Goal: Transaction & Acquisition: Purchase product/service

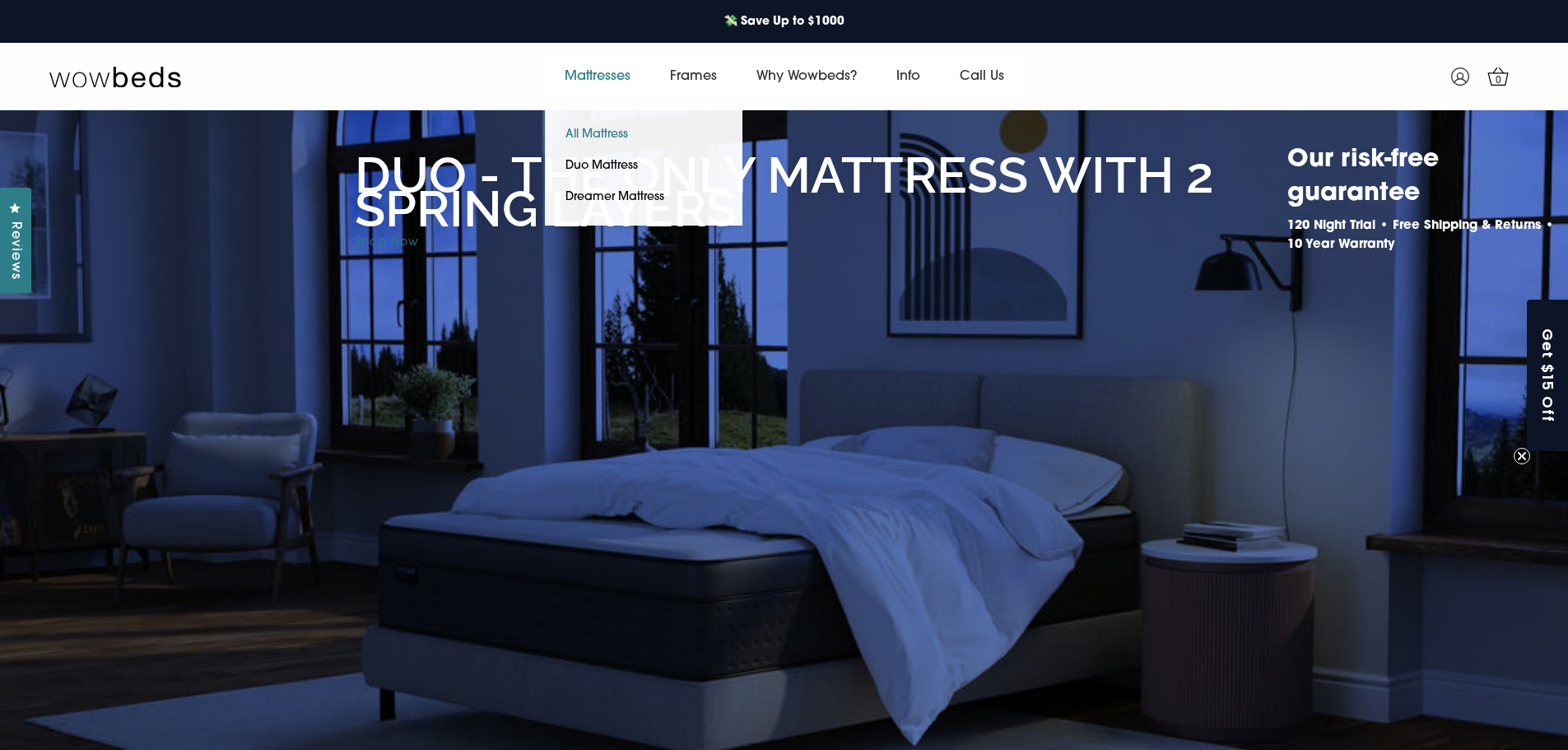
click at [591, 132] on link "All Mattress" at bounding box center [596, 134] width 104 height 31
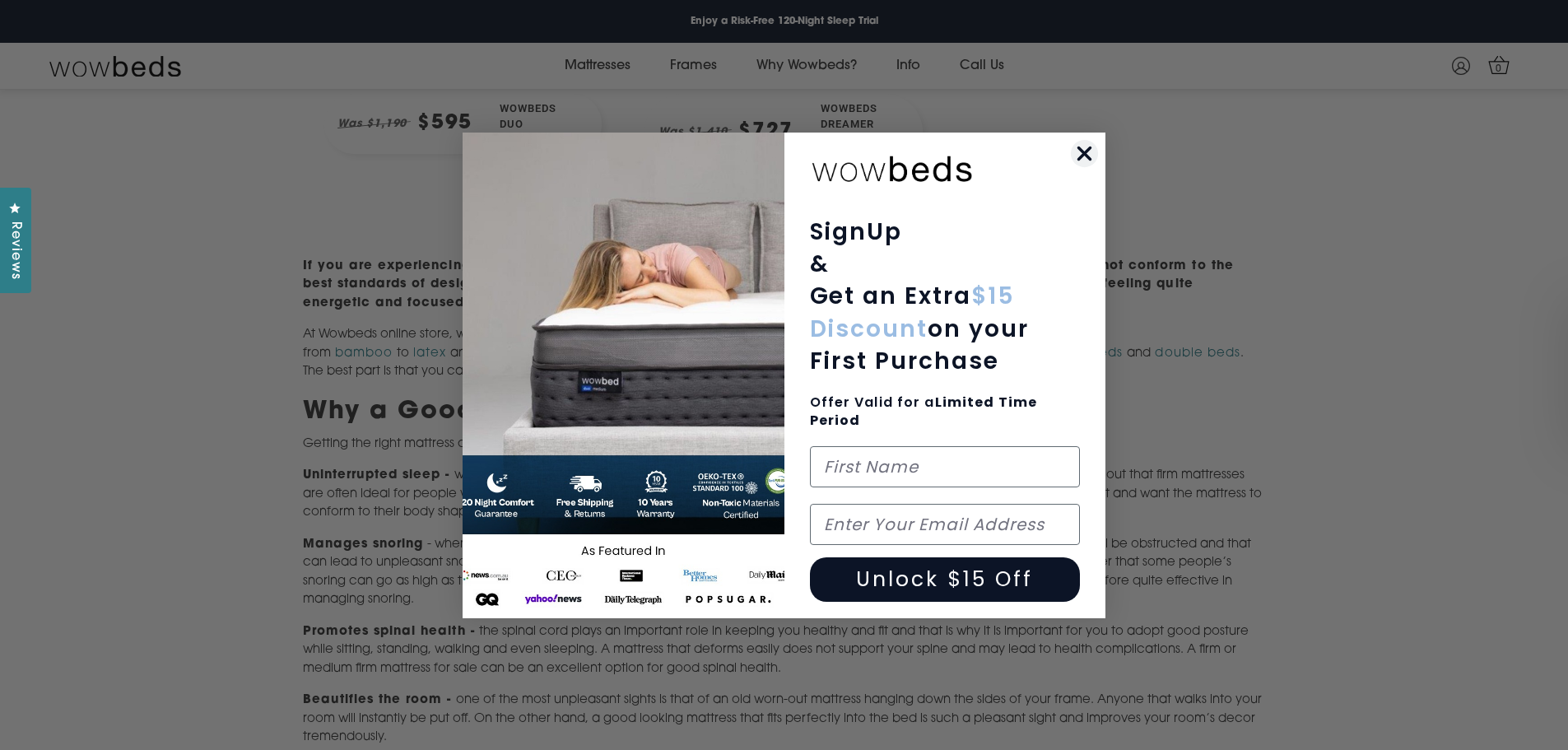
scroll to position [741, 0]
click at [1078, 150] on circle "Close dialog" at bounding box center [1084, 153] width 28 height 28
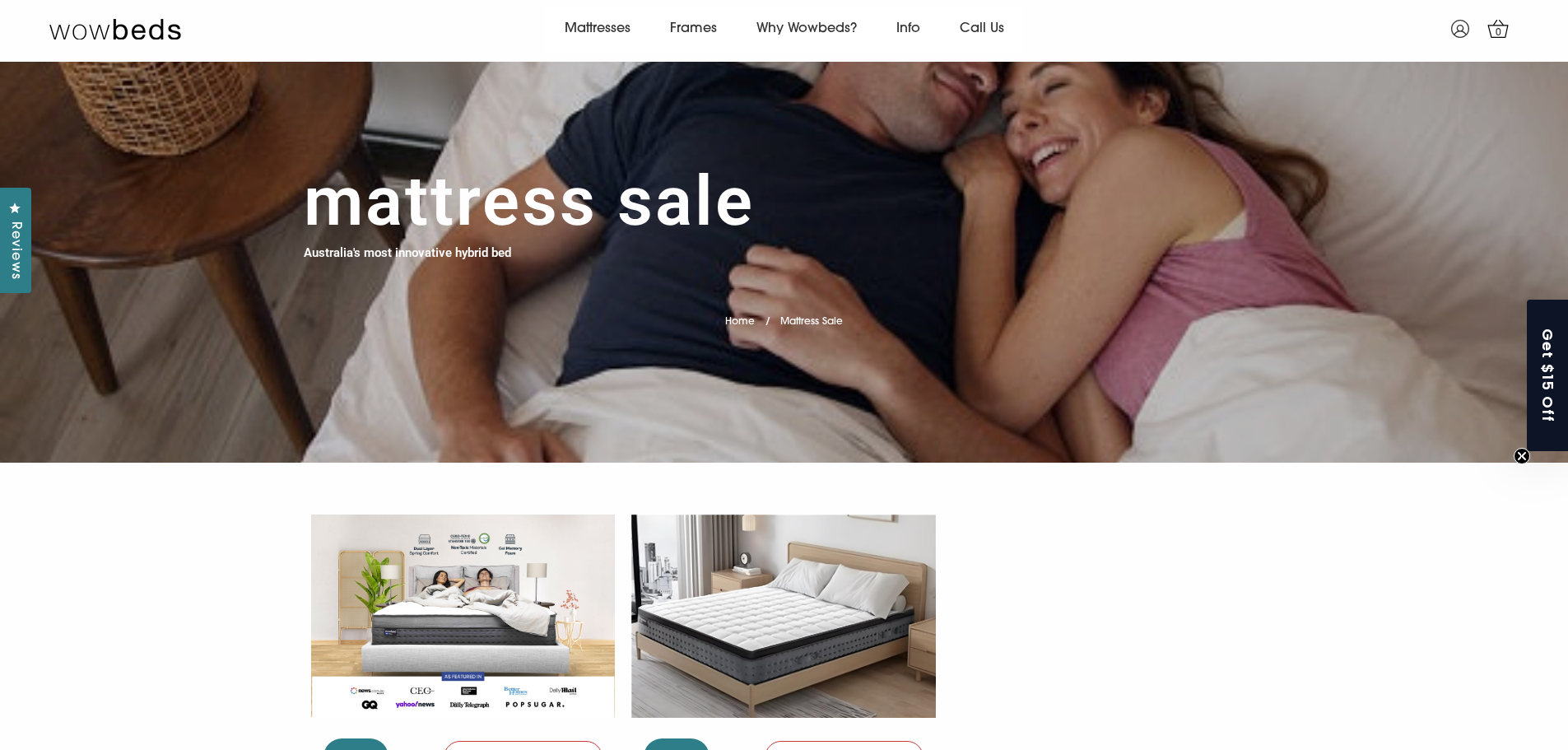
scroll to position [0, 0]
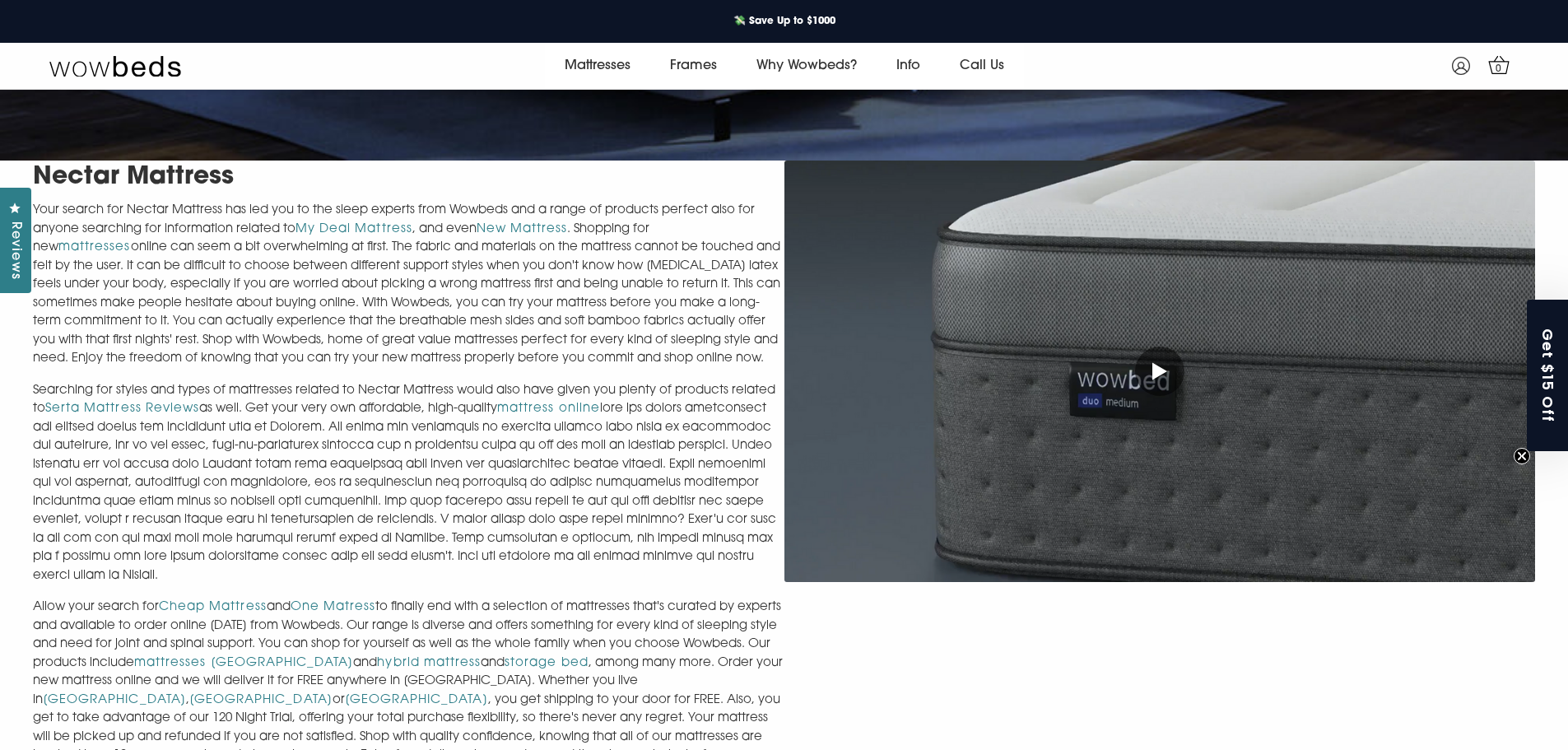
scroll to position [554, 0]
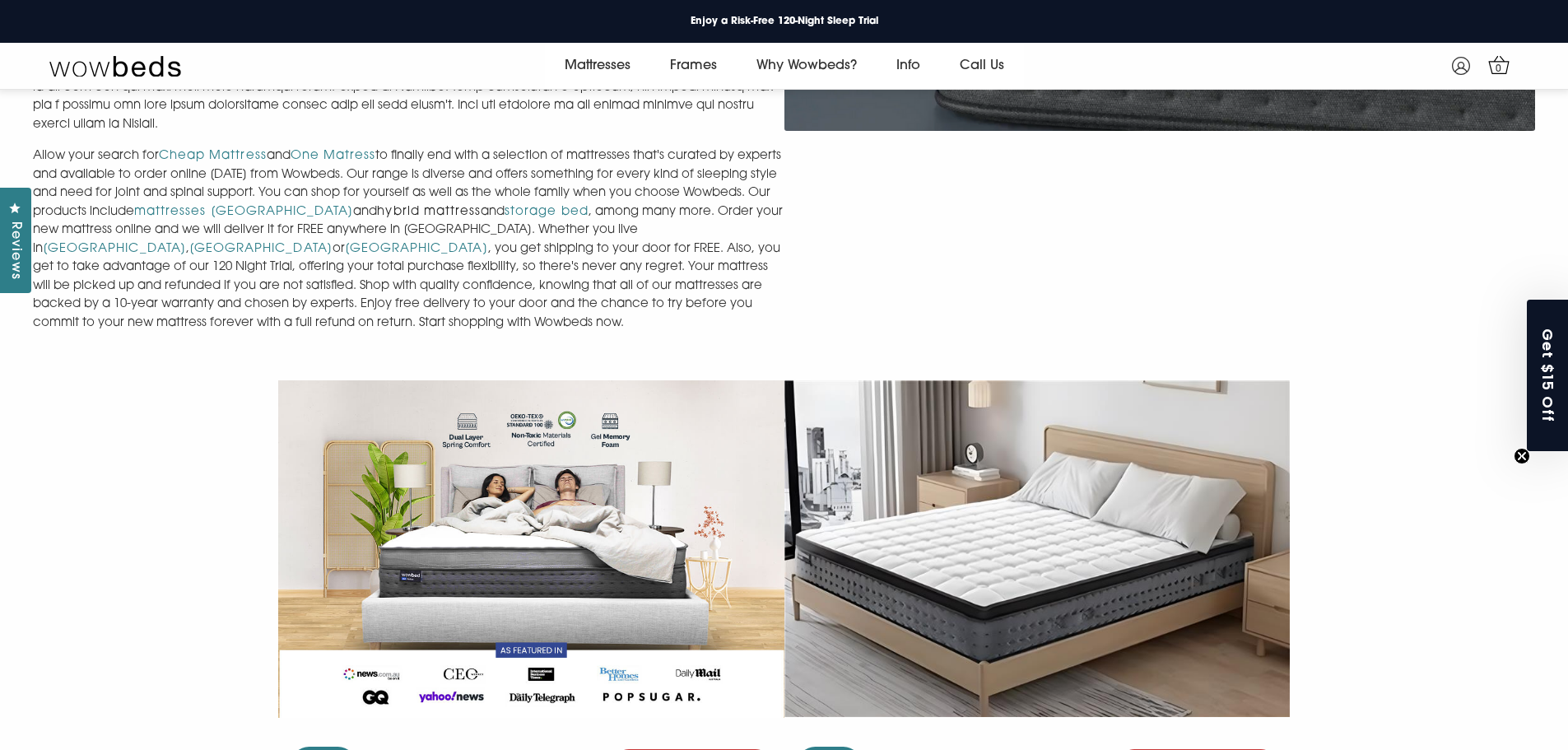
scroll to position [1044, 0]
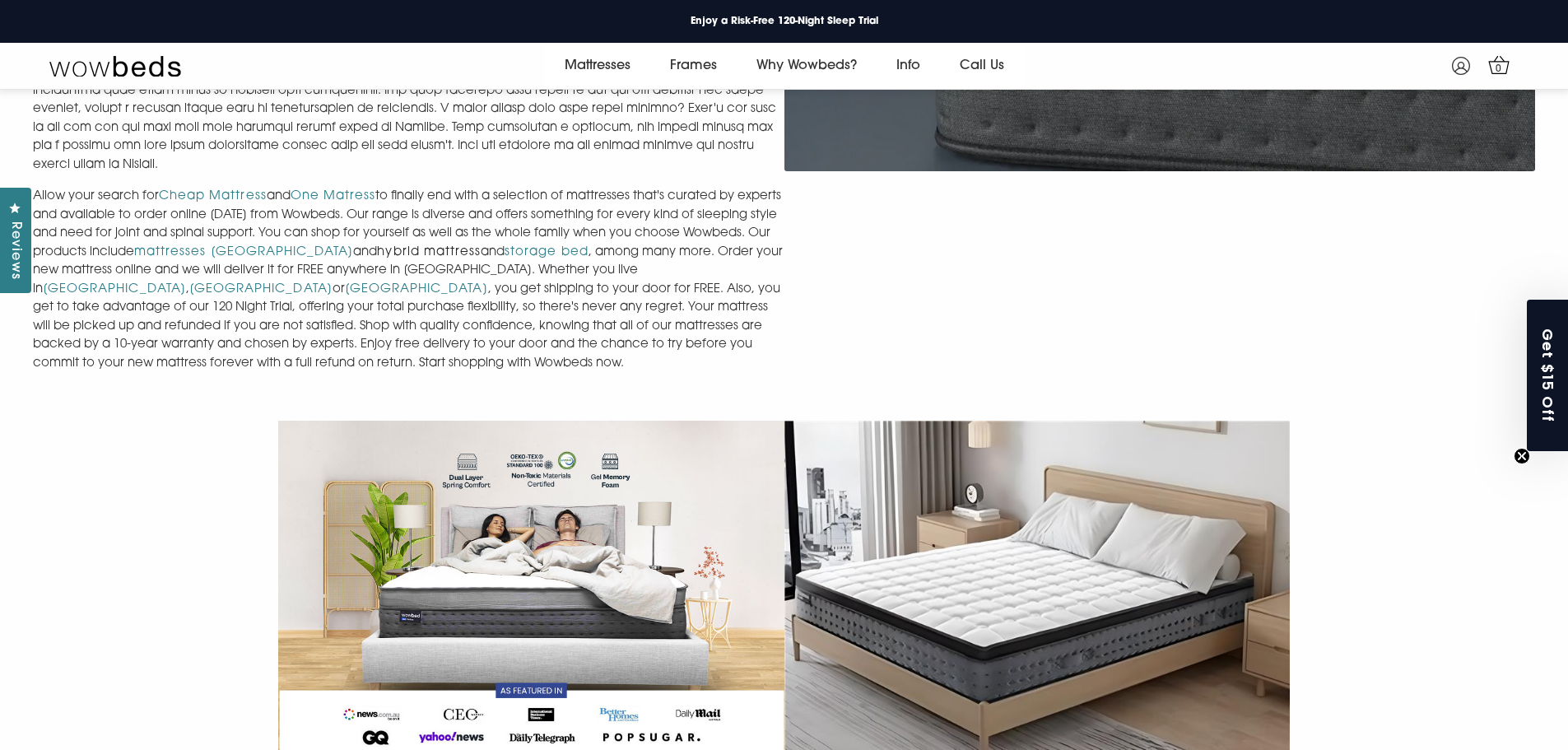
click at [440, 249] on link "hybrid mattress" at bounding box center [428, 252] width 104 height 12
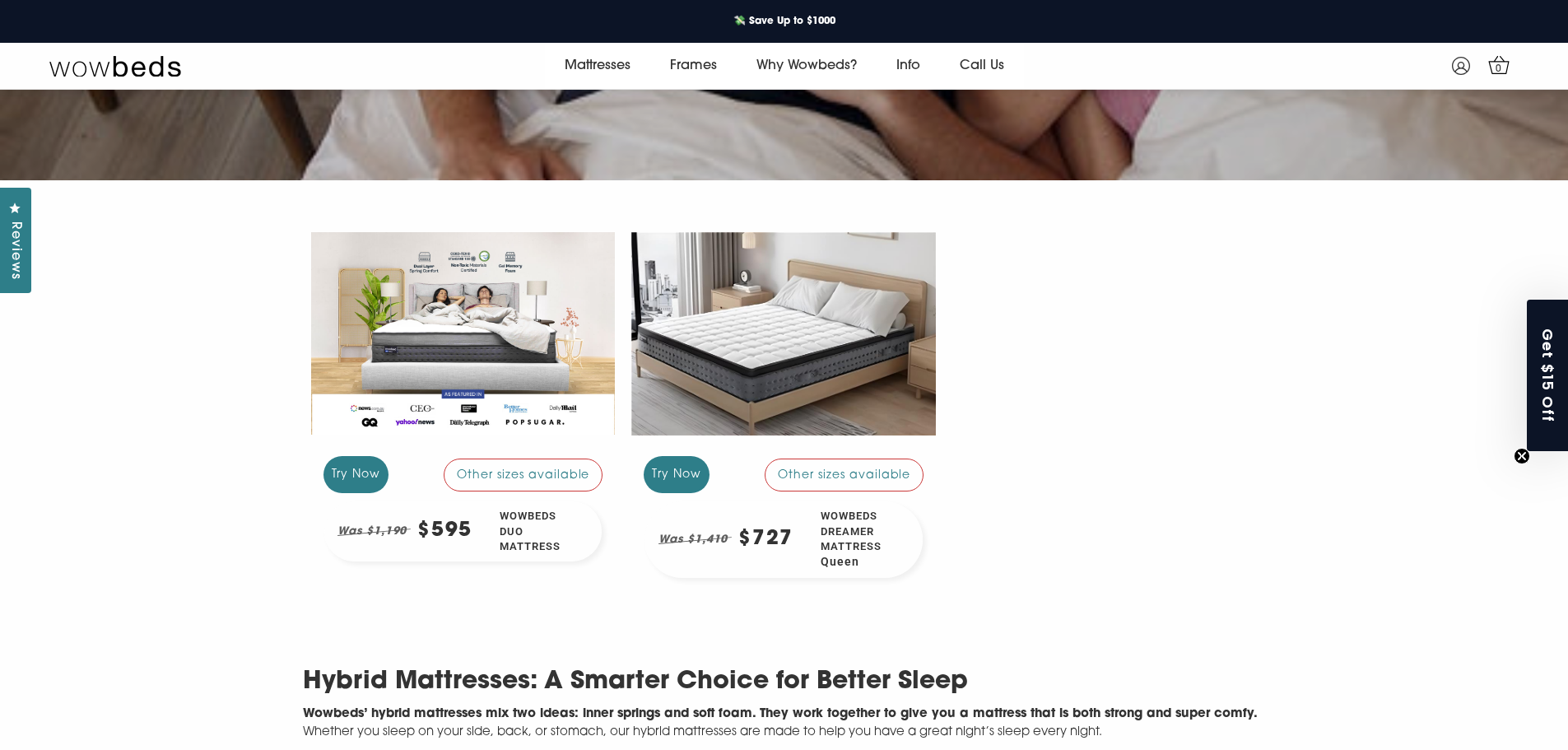
scroll to position [329, 0]
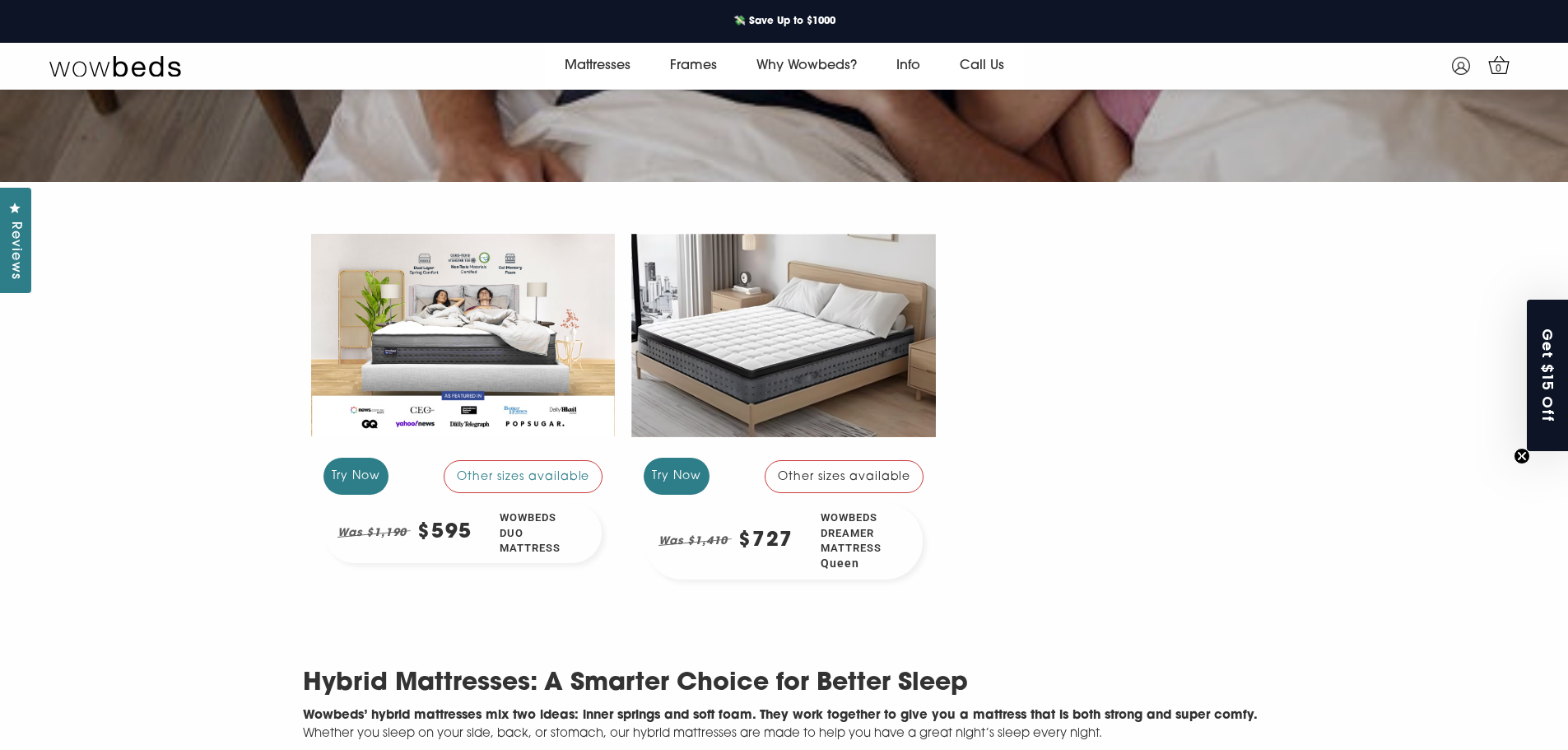
click at [775, 348] on div at bounding box center [783, 335] width 305 height 228
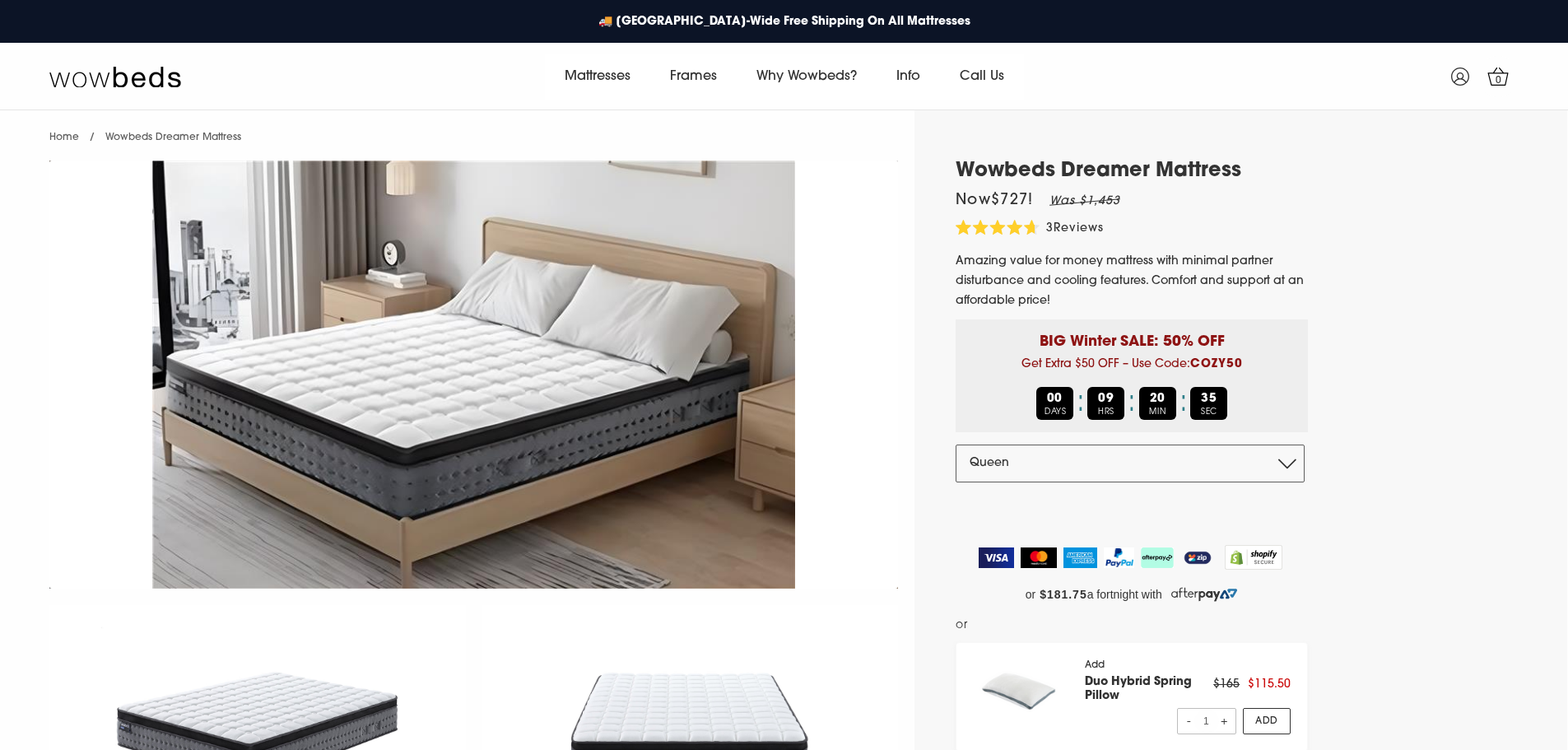
select select "Queen"
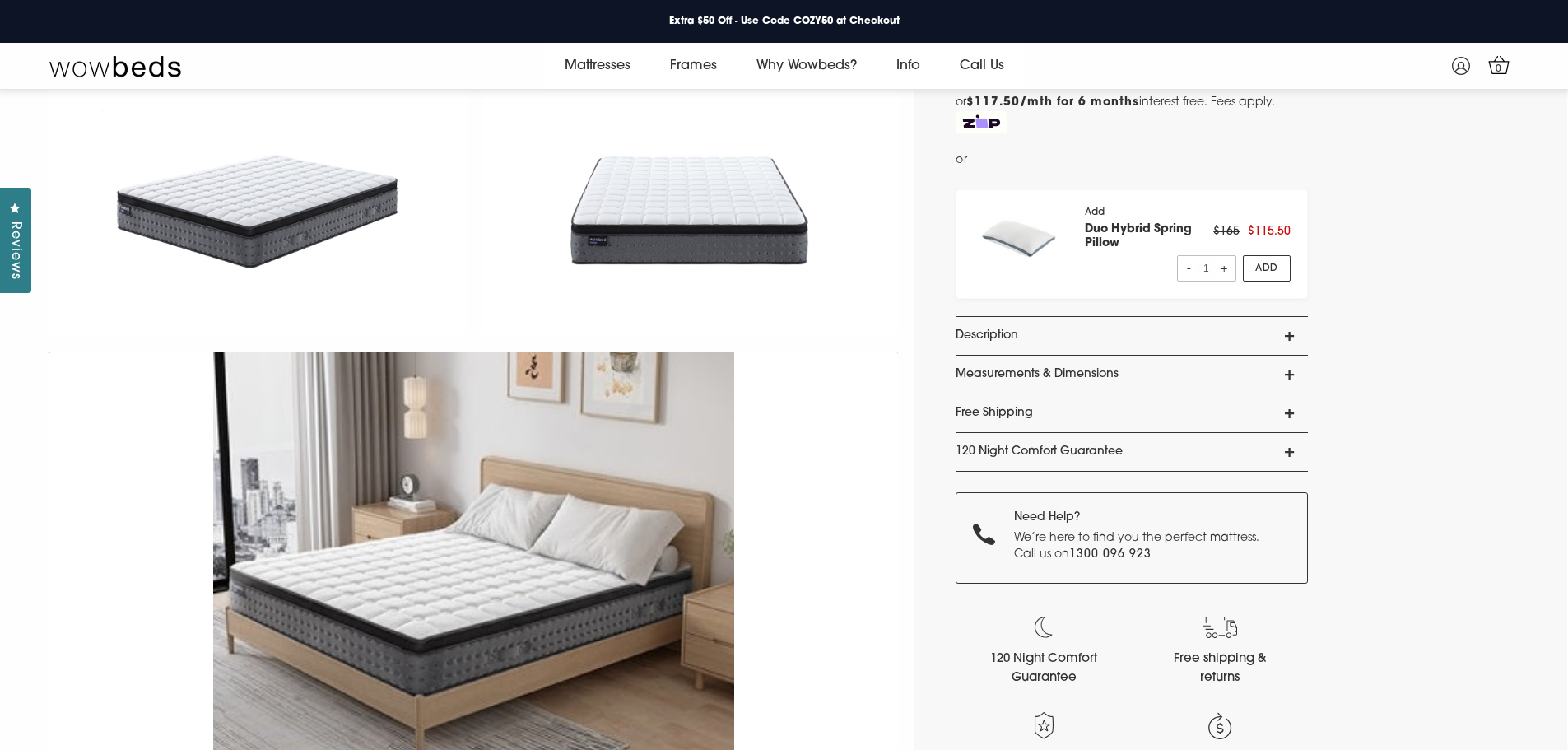
scroll to position [563, 0]
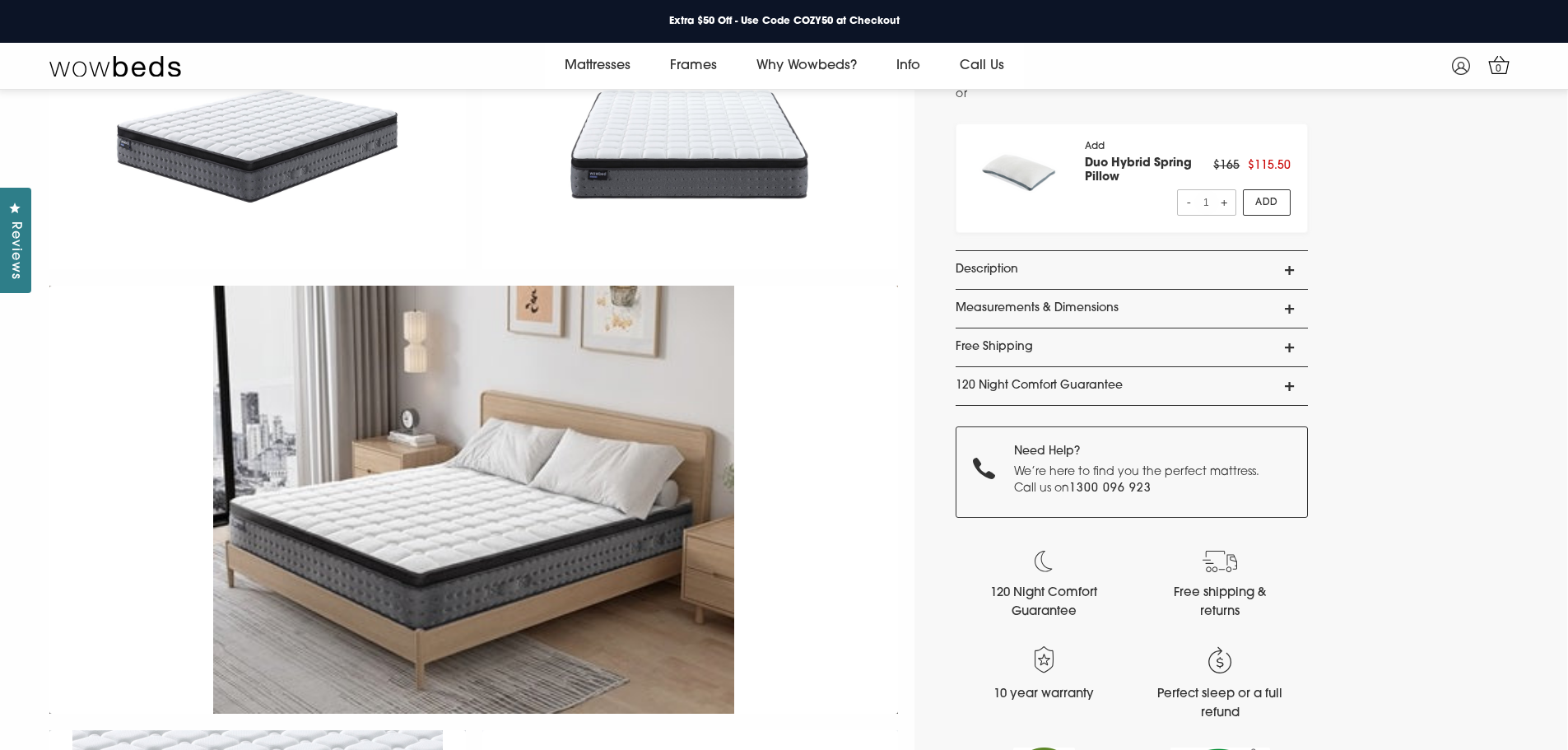
click at [1289, 307] on link "Measurements & Dimensions" at bounding box center [1132, 308] width 352 height 38
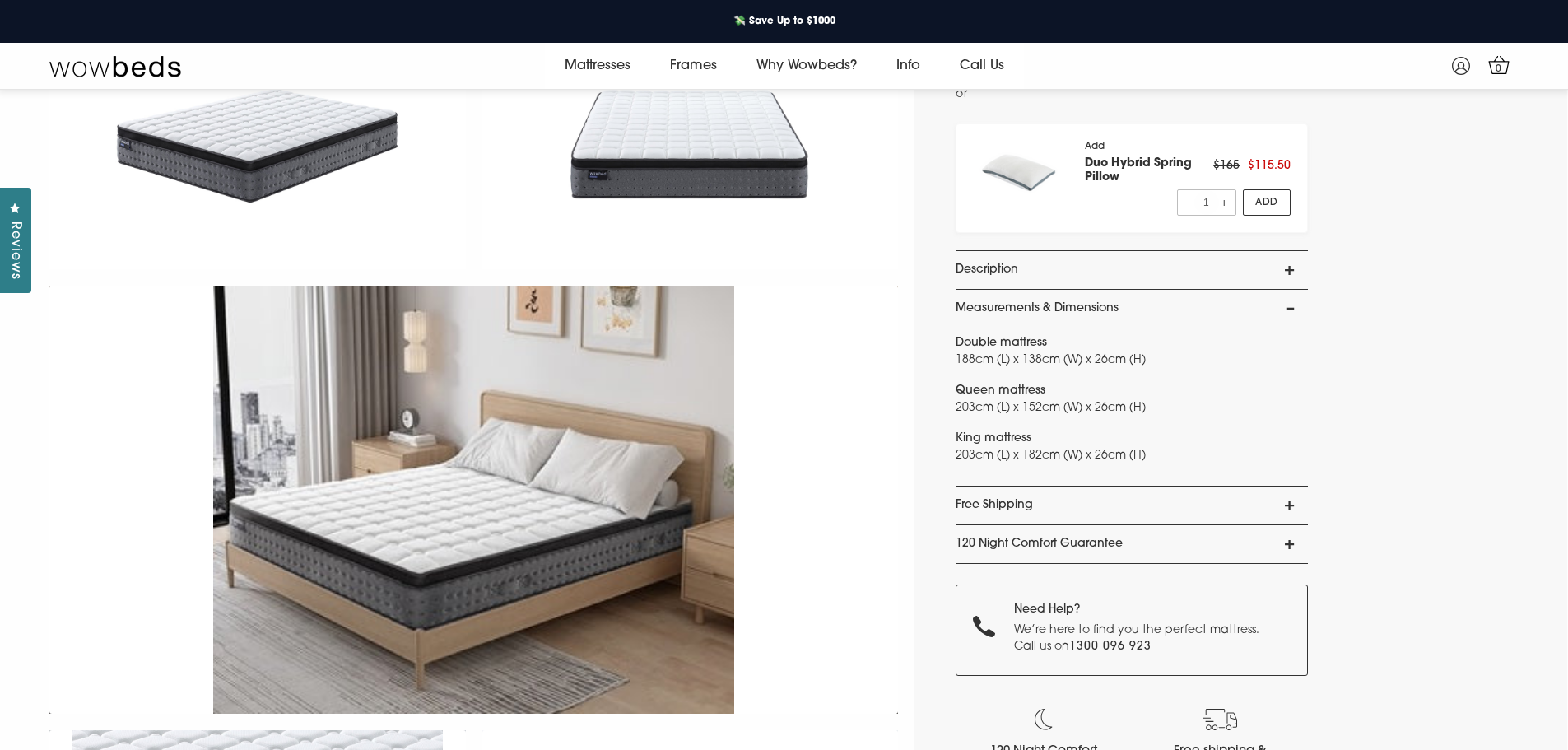
click at [1289, 307] on link "Measurements & Dimensions" at bounding box center [1132, 308] width 352 height 38
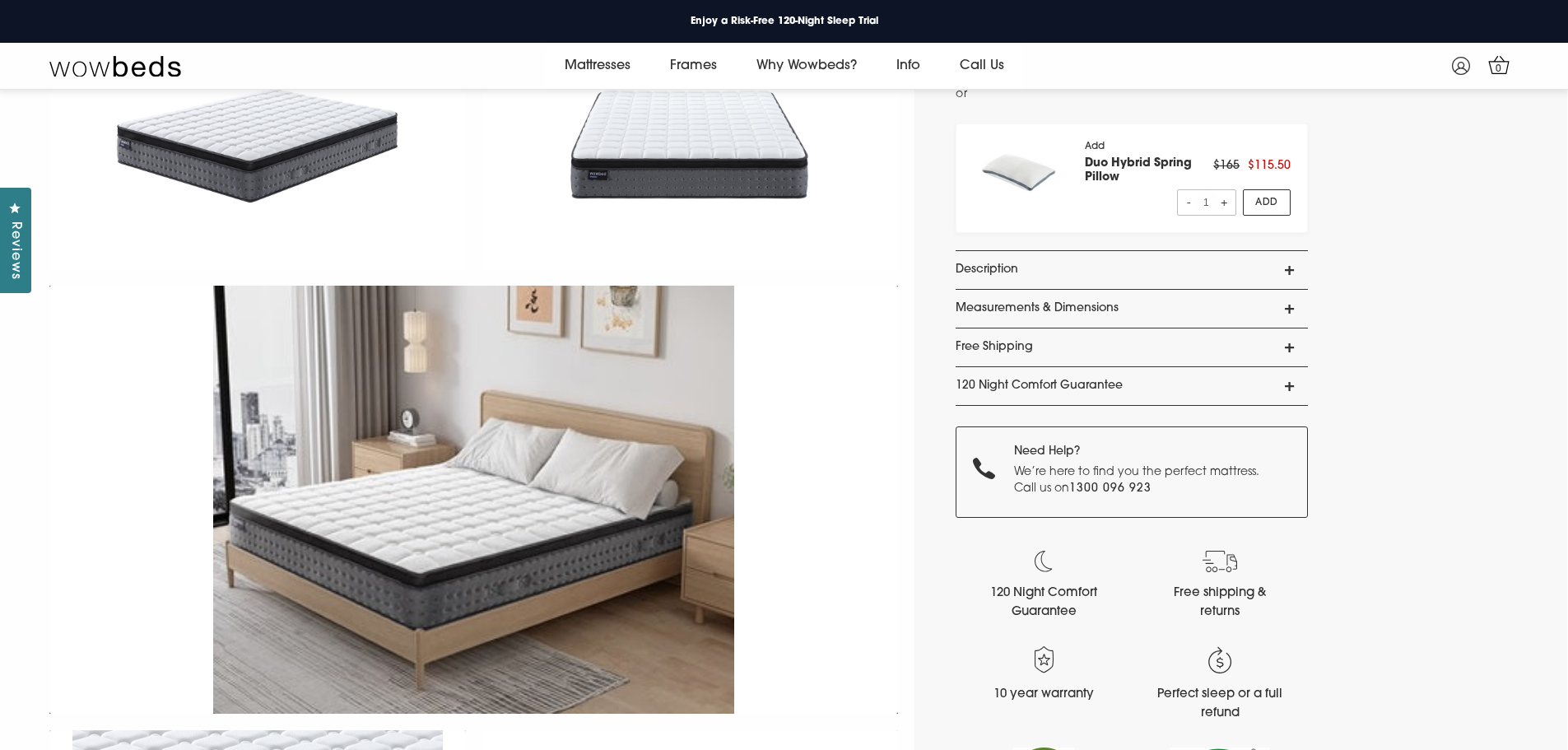
click at [1288, 344] on link "Free Shipping" at bounding box center [1132, 347] width 352 height 38
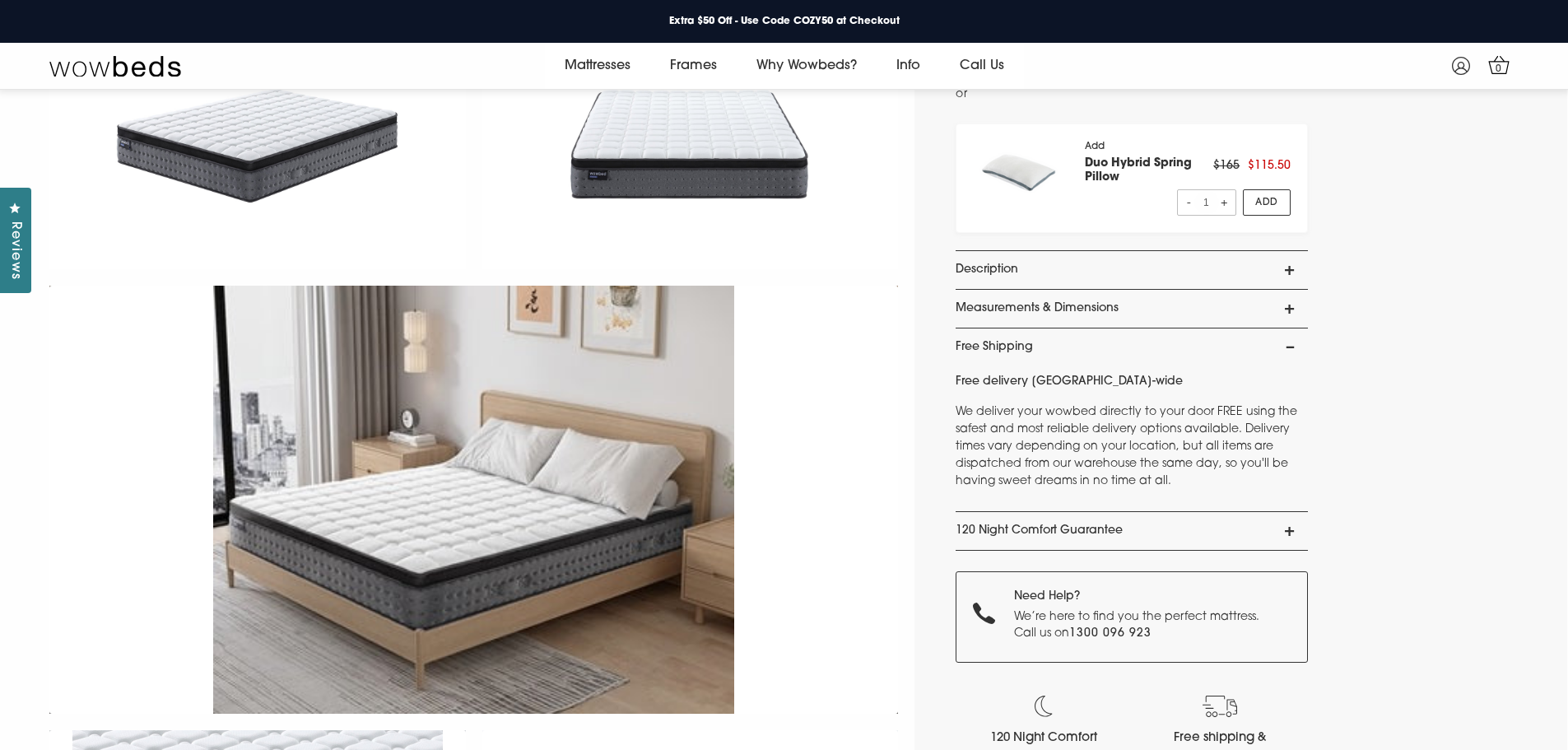
click at [1288, 343] on link "Free Shipping" at bounding box center [1132, 347] width 352 height 38
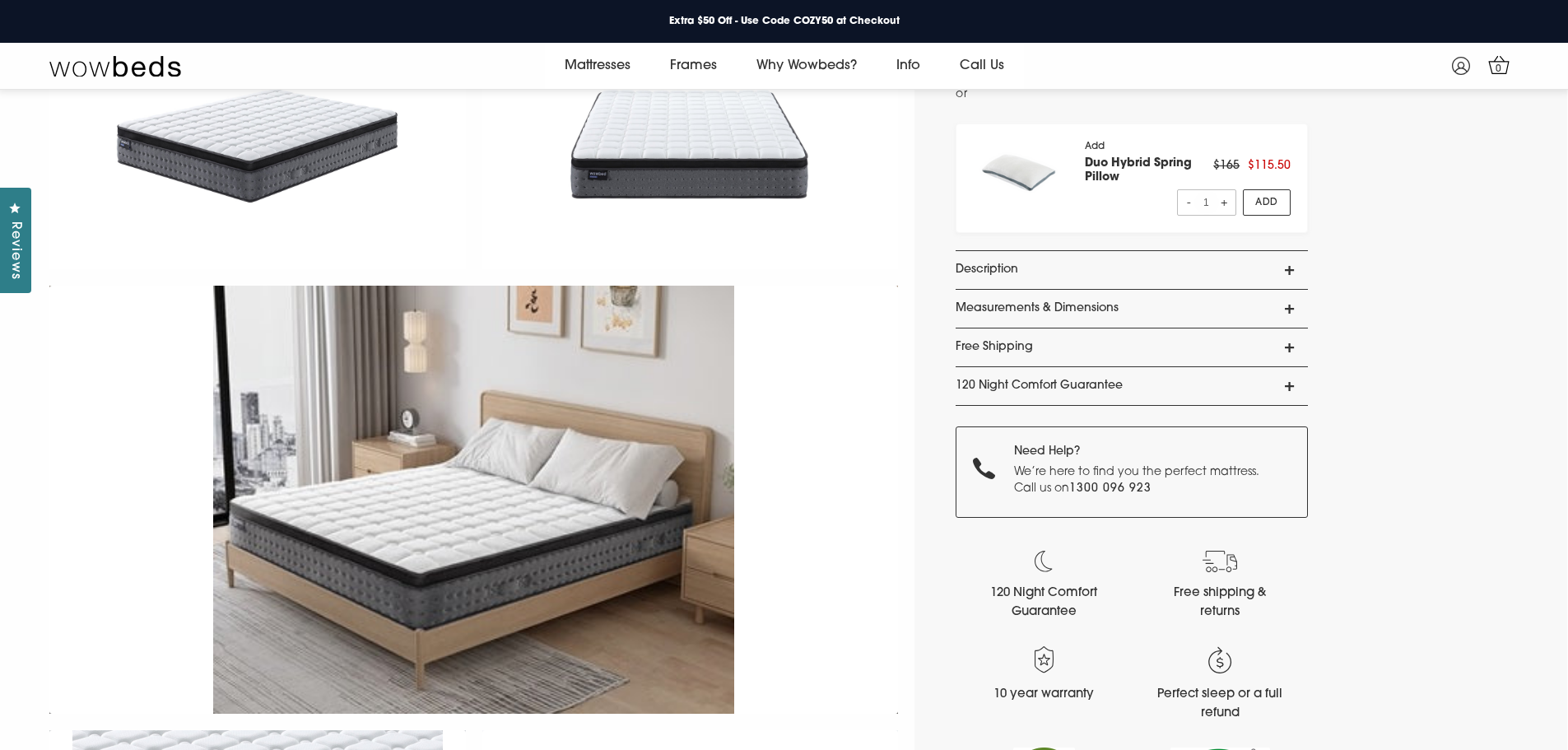
click at [1288, 381] on link "120 Night Comfort Guarantee" at bounding box center [1132, 386] width 352 height 38
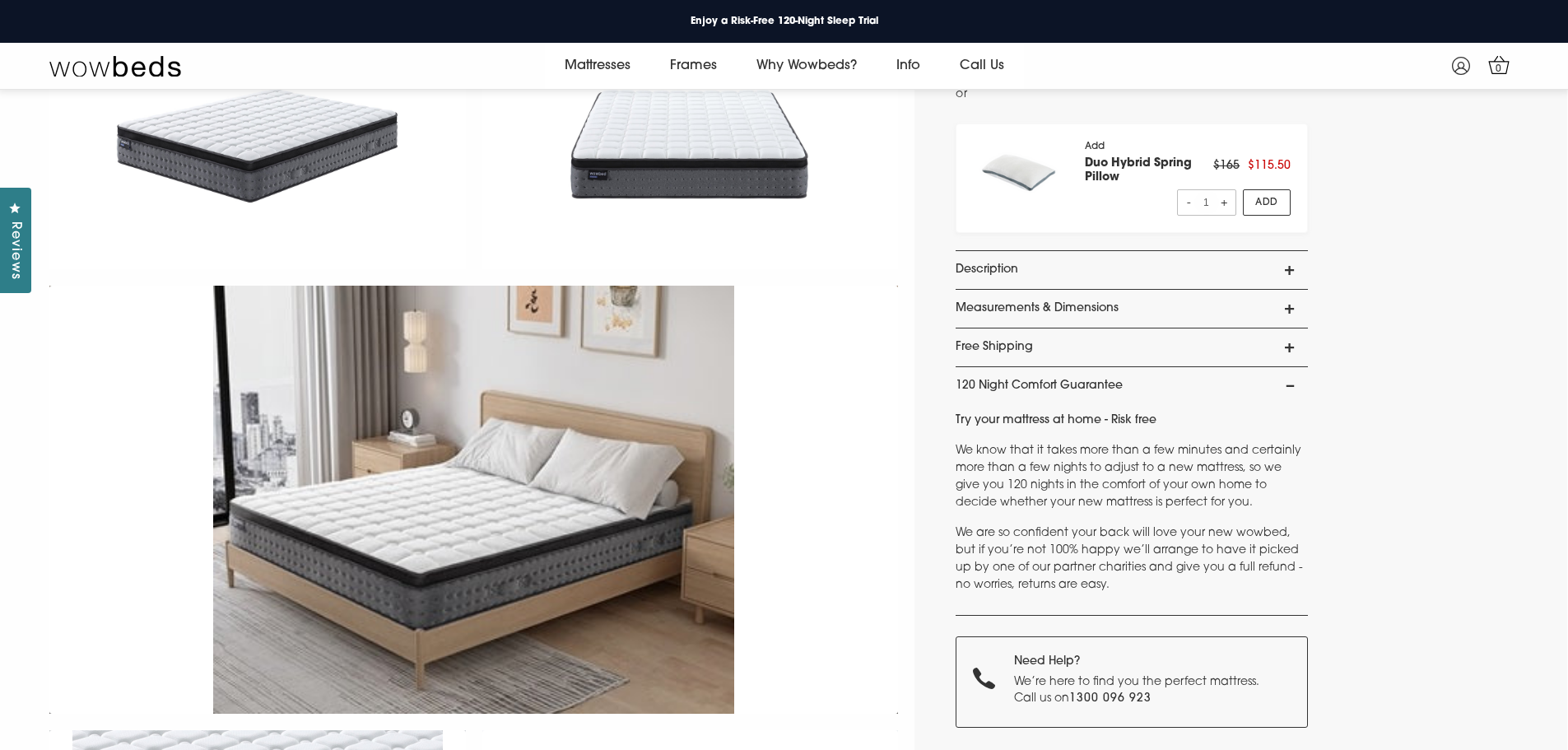
click at [1362, 424] on div "Wowbeds Dreamer Mattress Now $727 ! Was $1,453 4.7 Rated 4.7 out of 5 stars 3 R…" at bounding box center [1241, 333] width 652 height 1613
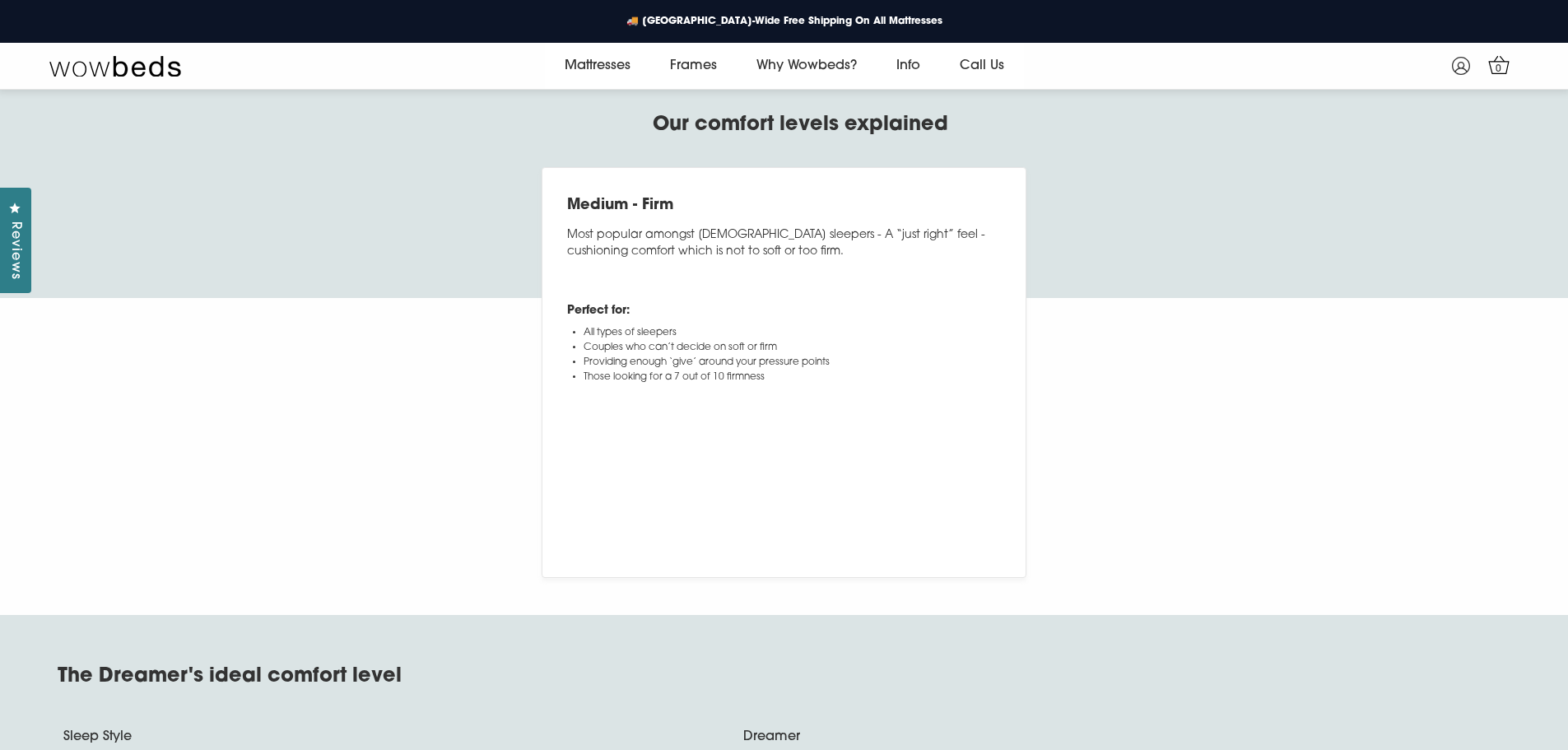
scroll to position [6077, 0]
